Goal: Task Accomplishment & Management: Complete application form

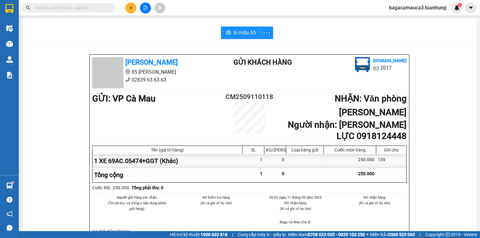
click at [104, 10] on input "text" at bounding box center [71, 7] width 74 height 7
click at [134, 5] on button at bounding box center [130, 8] width 11 height 11
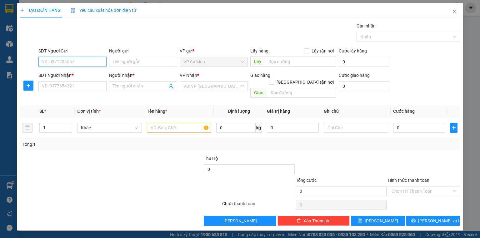
click at [92, 64] on input "SĐT Người Gửi" at bounding box center [72, 62] width 68 height 10
click at [79, 64] on input "0948477577" at bounding box center [72, 62] width 68 height 10
type input "0948477577"
click at [133, 59] on input "Người gửi" at bounding box center [143, 62] width 68 height 10
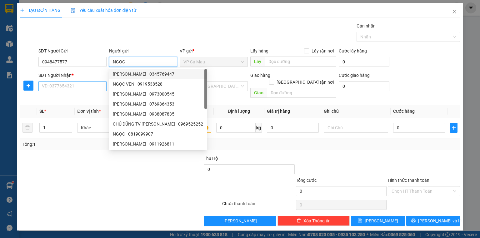
type input "NGỌC"
click at [73, 84] on input "SĐT Người Nhận *" at bounding box center [72, 86] width 68 height 10
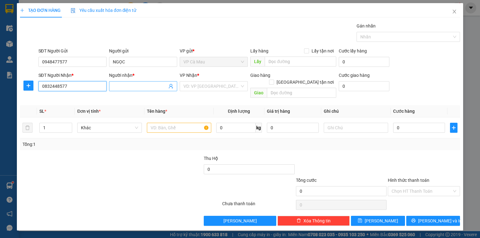
type input "0832448577"
click at [128, 84] on input "Người nhận *" at bounding box center [140, 86] width 54 height 7
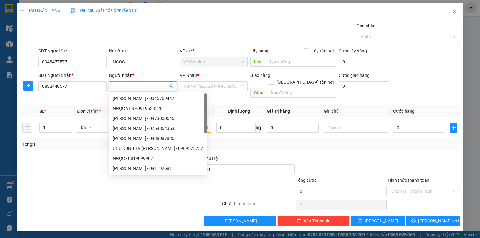
click at [123, 86] on input "Người nhận *" at bounding box center [140, 86] width 54 height 7
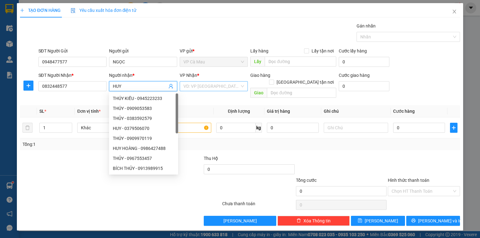
type input "HUY"
click at [209, 90] on input "search" at bounding box center [212, 86] width 56 height 9
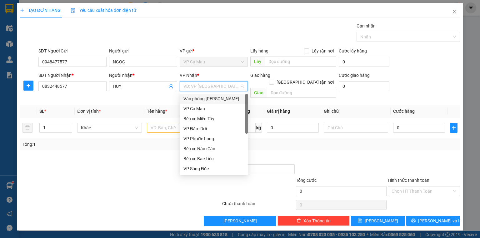
click at [210, 96] on div "Văn phòng [PERSON_NAME]" at bounding box center [214, 98] width 61 height 7
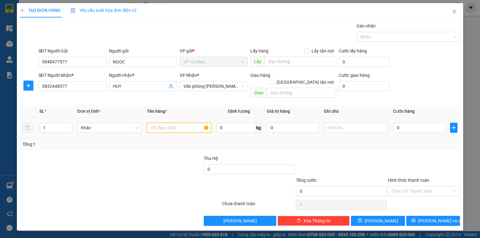
click at [192, 123] on input "text" at bounding box center [179, 128] width 64 height 10
type input "4"
type input "H"
type input "THÙNG"
click at [395, 123] on input "0" at bounding box center [419, 128] width 52 height 10
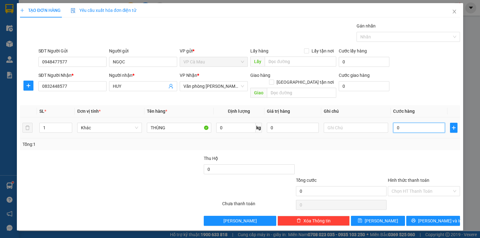
click at [395, 123] on input "0" at bounding box center [419, 128] width 52 height 10
type input "40"
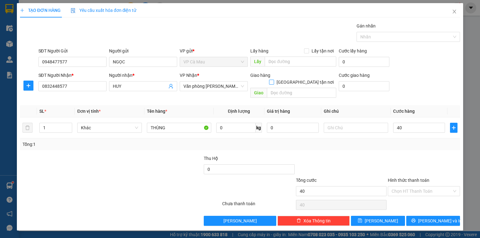
type input "40.000"
click at [274, 80] on input "[GEOGRAPHIC_DATA] tận nơi" at bounding box center [271, 82] width 4 height 4
checkbox input "true"
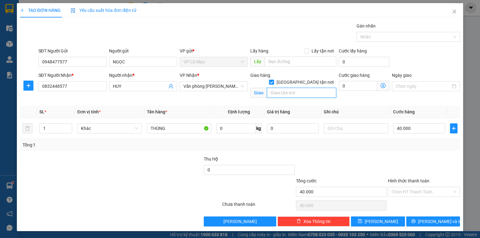
click at [305, 88] on input "text" at bounding box center [301, 93] width 69 height 10
click at [384, 83] on icon "dollar-circle" at bounding box center [383, 85] width 5 height 5
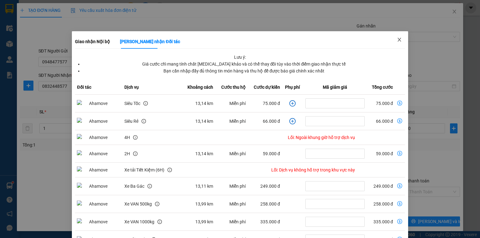
click at [398, 40] on icon "close" at bounding box center [399, 40] width 3 height 4
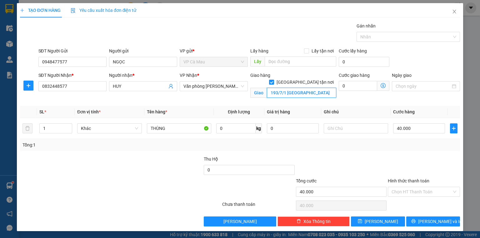
click at [318, 88] on input "193/7/1 [GEOGRAPHIC_DATA]" at bounding box center [301, 93] width 69 height 10
type input "193/7/1 [GEOGRAPHIC_DATA]"
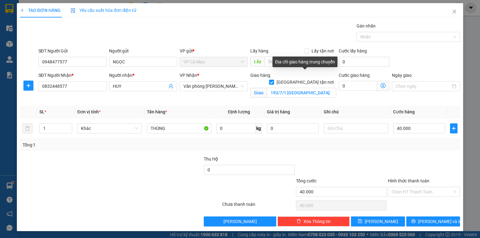
click at [274, 80] on input "[GEOGRAPHIC_DATA] tận nơi" at bounding box center [271, 82] width 4 height 4
checkbox input "false"
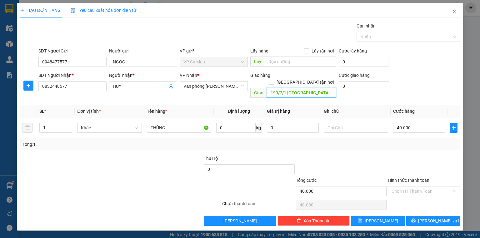
click at [333, 88] on input "193/7/1 [GEOGRAPHIC_DATA]" at bounding box center [301, 93] width 69 height 10
click at [419, 187] on input "Hình thức thanh toán" at bounding box center [422, 191] width 60 height 9
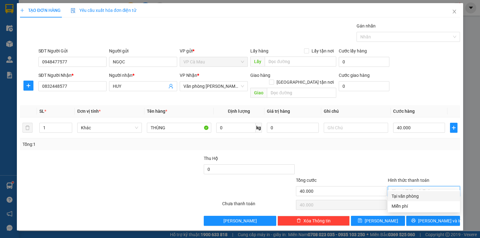
click at [416, 194] on div "Tại văn phòng" at bounding box center [424, 196] width 65 height 7
type input "0"
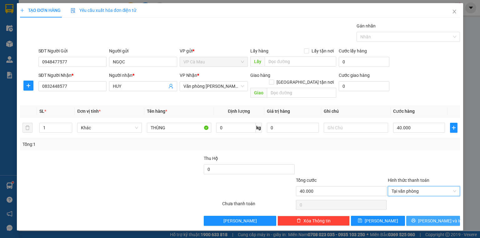
click at [418, 216] on button "[PERSON_NAME] và In" at bounding box center [433, 221] width 54 height 10
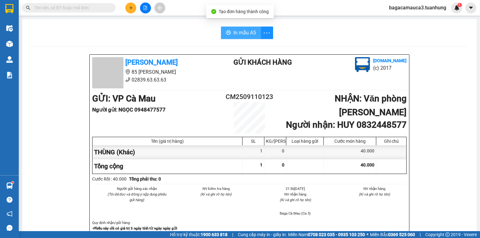
click at [240, 33] on span "In mẫu A5" at bounding box center [245, 33] width 23 height 8
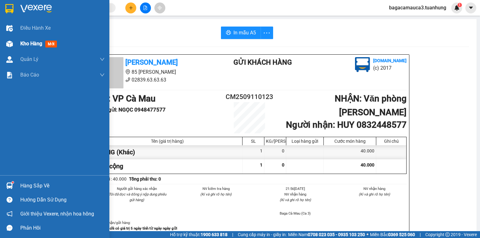
click at [38, 50] on div "Kho hàng mới" at bounding box center [62, 44] width 84 height 16
click at [39, 50] on div "Kho hàng mới" at bounding box center [62, 44] width 84 height 16
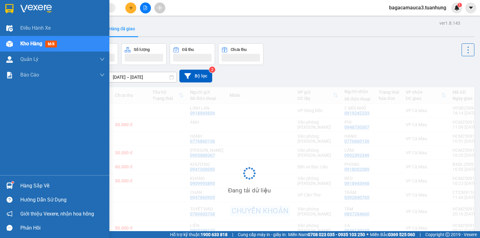
click at [39, 50] on div "Kho hàng mới" at bounding box center [62, 44] width 84 height 16
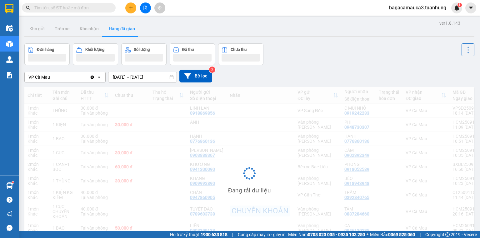
click at [44, 38] on div "Kho gửi Trên xe Kho nhận Hàng đã giao" at bounding box center [249, 29] width 450 height 17
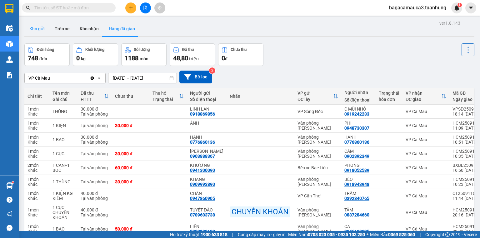
click at [43, 29] on button "Kho gửi" at bounding box center [36, 28] width 25 height 15
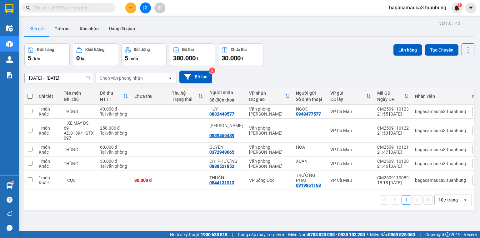
click at [30, 94] on span at bounding box center [30, 96] width 5 height 5
click at [30, 93] on input "checkbox" at bounding box center [30, 93] width 0 height 0
checkbox input "true"
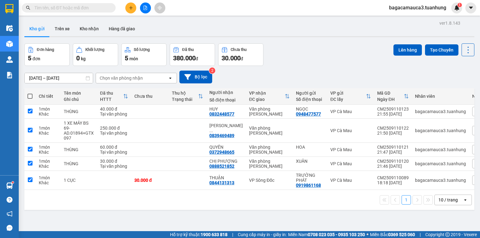
checkbox input "true"
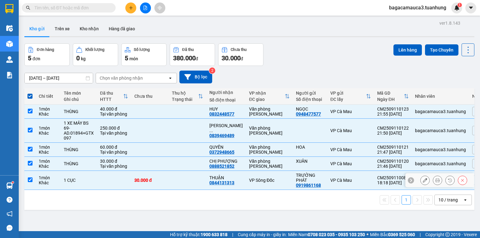
click at [175, 186] on td at bounding box center [188, 180] width 38 height 19
checkbox input "false"
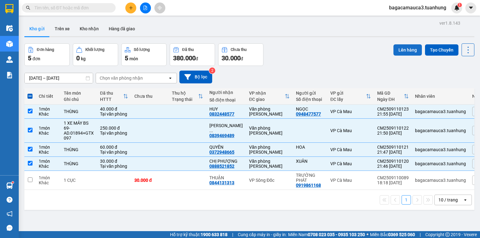
click at [394, 48] on button "Lên hàng" at bounding box center [408, 49] width 28 height 11
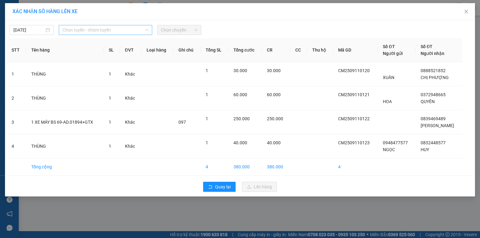
click at [91, 31] on span "Chọn tuyến - nhóm tuyến" at bounding box center [106, 29] width 86 height 9
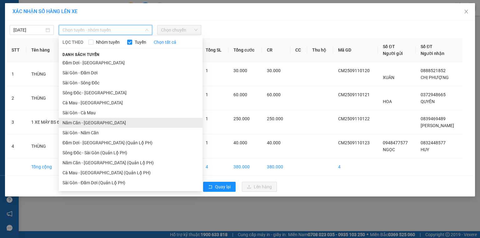
click at [93, 123] on li "Năm Căn - [GEOGRAPHIC_DATA]" at bounding box center [131, 123] width 144 height 10
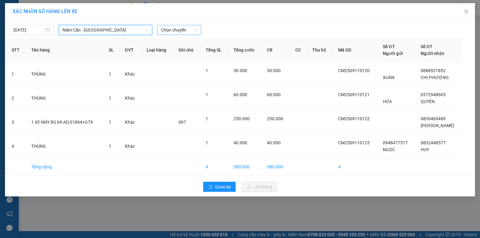
click at [170, 32] on span "Chọn chuyến" at bounding box center [179, 29] width 37 height 9
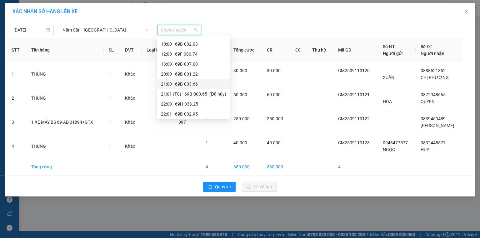
scroll to position [40, 0]
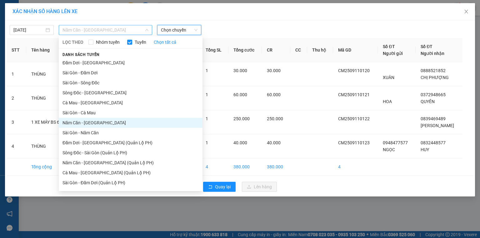
click at [92, 28] on span "Năm Căn - [GEOGRAPHIC_DATA]" at bounding box center [106, 29] width 86 height 9
click at [94, 61] on li "Đầm Dơi - [GEOGRAPHIC_DATA]" at bounding box center [131, 63] width 144 height 10
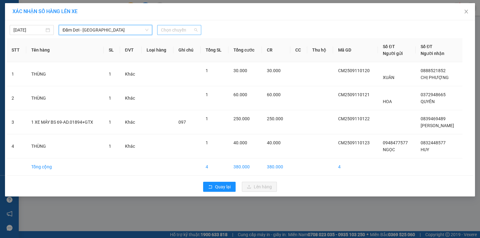
click at [180, 29] on span "Chọn chuyến" at bounding box center [179, 29] width 37 height 9
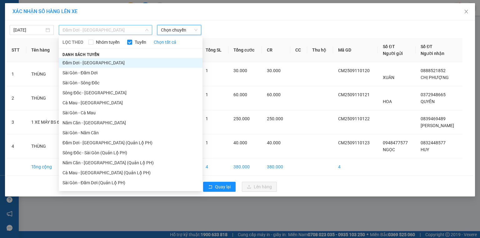
click at [126, 30] on span "Đầm Dơi - [GEOGRAPHIC_DATA]" at bounding box center [106, 29] width 86 height 9
click at [96, 93] on li "Sông Đốc - [GEOGRAPHIC_DATA]" at bounding box center [131, 93] width 144 height 10
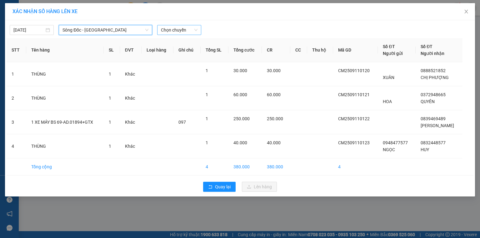
click at [188, 28] on span "Chọn chuyến" at bounding box center [179, 29] width 37 height 9
click at [112, 30] on span "Sông Đốc - [GEOGRAPHIC_DATA]" at bounding box center [106, 29] width 86 height 9
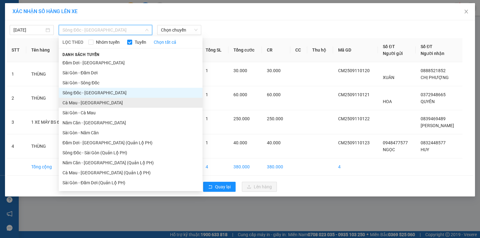
click at [79, 106] on li "Cà Mau - [GEOGRAPHIC_DATA]" at bounding box center [131, 103] width 144 height 10
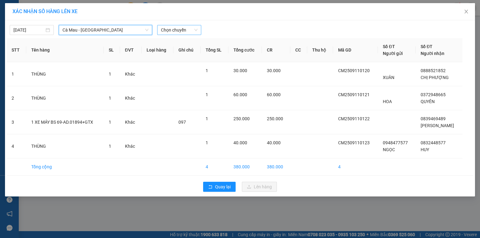
click at [169, 31] on span "Chọn chuyến" at bounding box center [179, 29] width 37 height 9
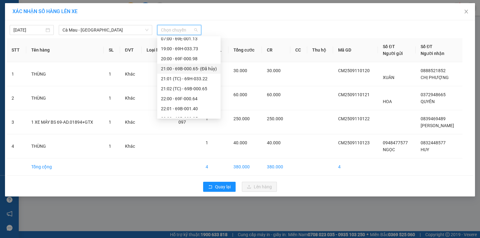
scroll to position [20, 0]
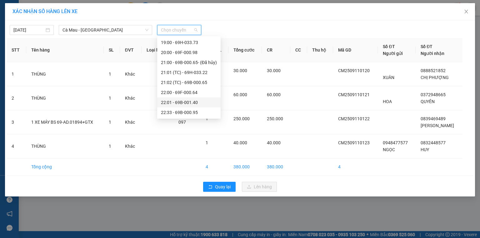
click at [190, 100] on div "22:01 - 69B-001.40" at bounding box center [189, 102] width 56 height 7
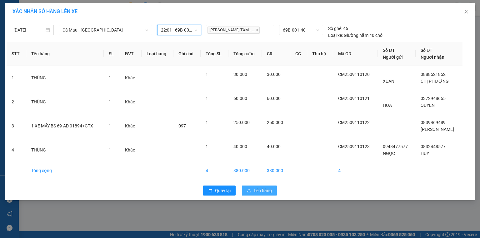
click at [269, 186] on button "Lên hàng" at bounding box center [259, 191] width 35 height 10
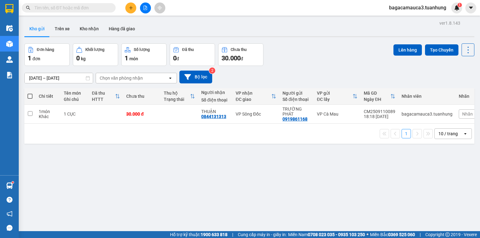
drag, startPoint x: 273, startPoint y: 229, endPoint x: 36, endPoint y: 248, distance: 238.1
click at [36, 238] on html "Kết quả tìm kiếm ( 2 ) Bộ lọc Mã ĐH Trạng thái Món hàng Thu hộ Tổng cước Chưa c…" at bounding box center [240, 119] width 480 height 238
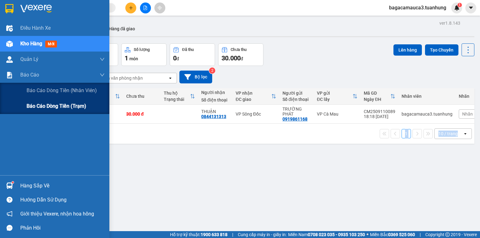
click at [40, 110] on span "Báo cáo dòng tiền (trạm)" at bounding box center [57, 106] width 60 height 8
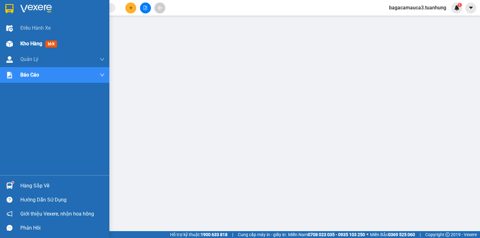
click at [24, 44] on span "Kho hàng" at bounding box center [31, 44] width 22 height 6
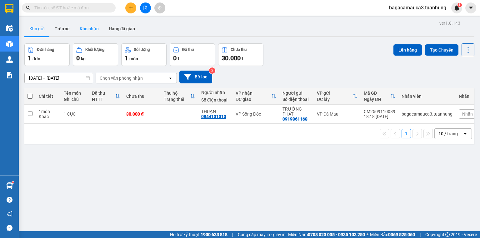
click at [93, 26] on button "Kho nhận" at bounding box center [89, 28] width 29 height 15
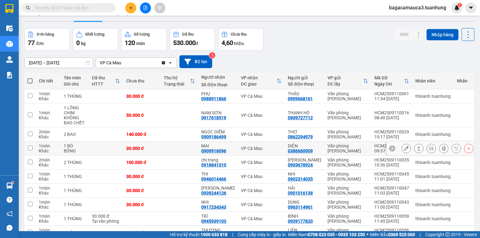
scroll to position [56, 0]
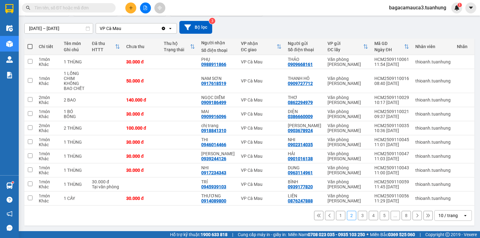
click at [337, 215] on button "1" at bounding box center [340, 215] width 9 height 9
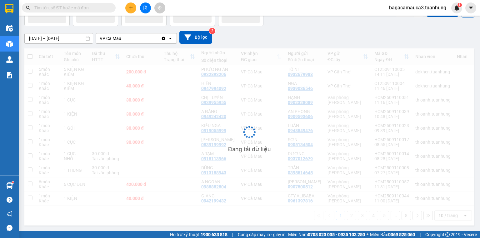
scroll to position [41, 0]
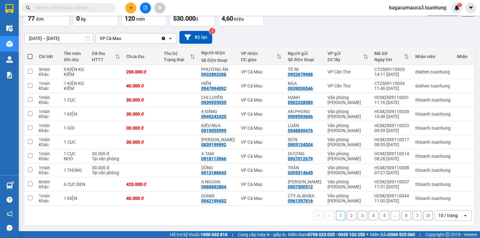
click at [359, 215] on button "3" at bounding box center [362, 215] width 9 height 9
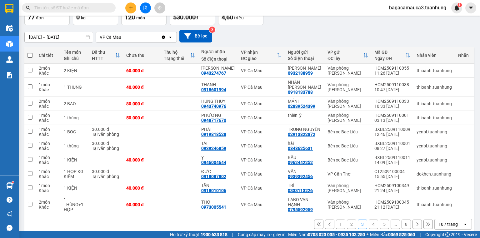
click at [90, 8] on input "text" at bounding box center [71, 7] width 74 height 7
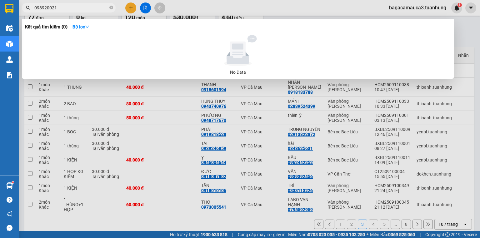
click at [51, 7] on input "098920021" at bounding box center [71, 7] width 74 height 7
type input "0989200021"
